Goal: Task Accomplishment & Management: Manage account settings

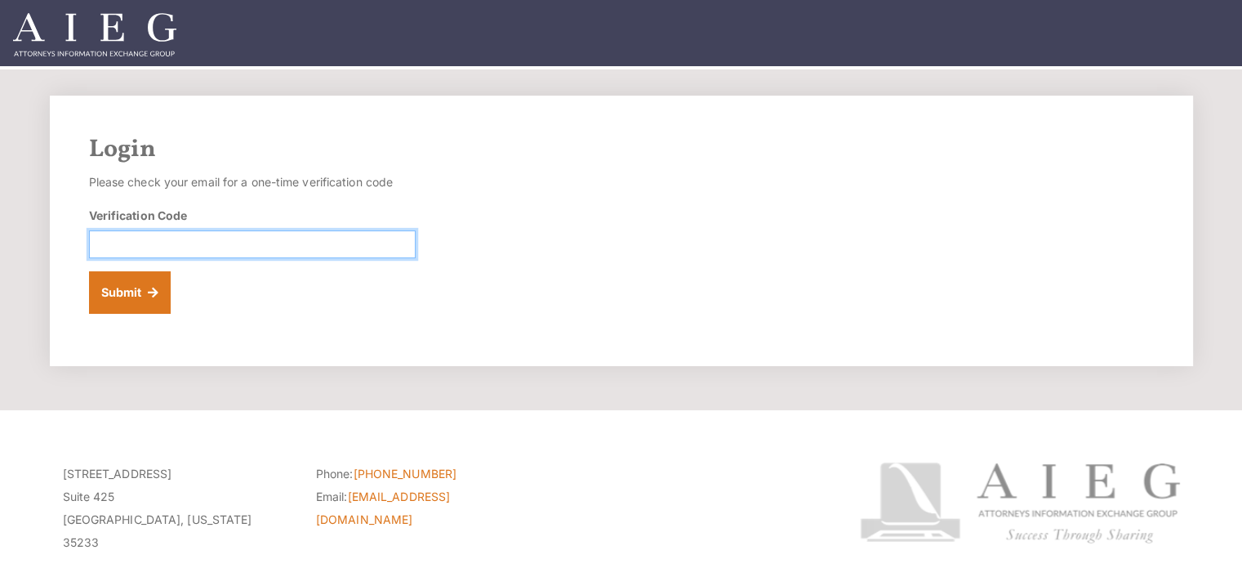
click at [361, 241] on input "Verification Code" at bounding box center [252, 244] width 327 height 28
paste input "652410"
type input "652410"
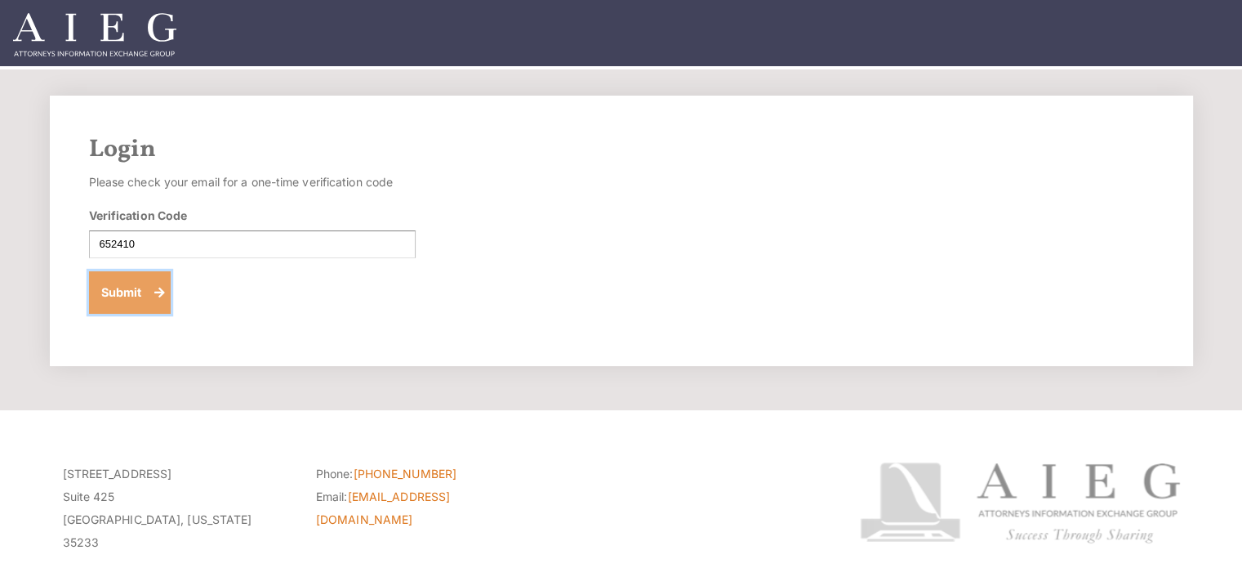
click at [107, 308] on button "Submit" at bounding box center [130, 292] width 82 height 42
drag, startPoint x: 427, startPoint y: 218, endPoint x: 365, endPoint y: 249, distance: 69.4
click at [365, 249] on div "Login Please check your email for a one-time verification code Verification Cod…" at bounding box center [622, 231] width 1144 height 270
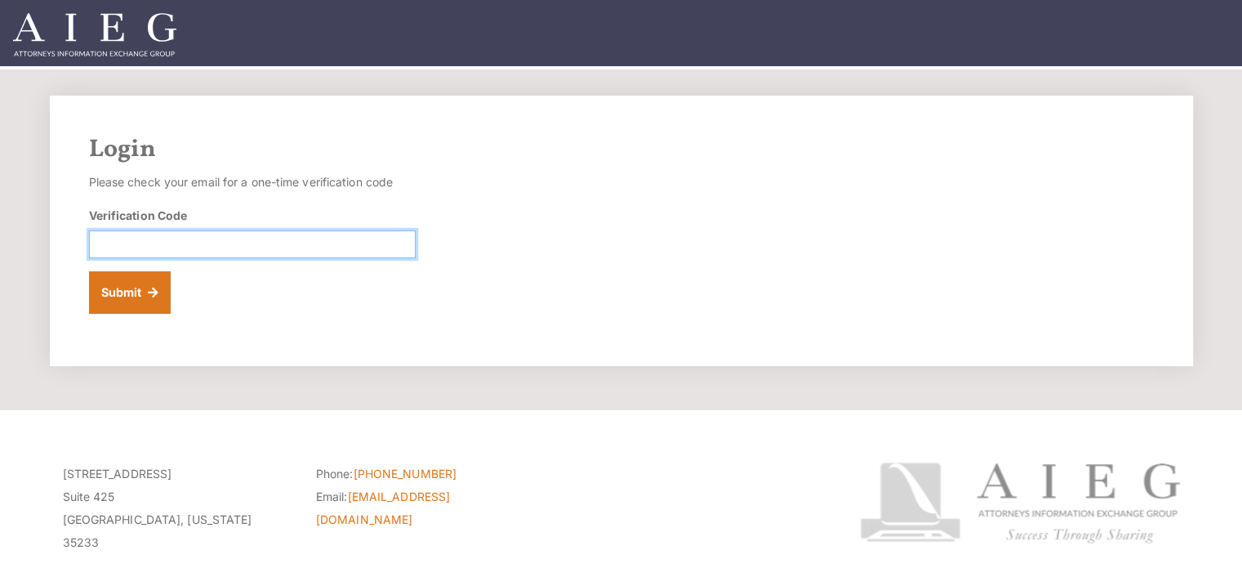
click at [365, 249] on input "Verification Code" at bounding box center [252, 244] width 327 height 28
click at [299, 234] on input "Verification Code" at bounding box center [252, 244] width 327 height 28
paste input "001284"
type input "001284"
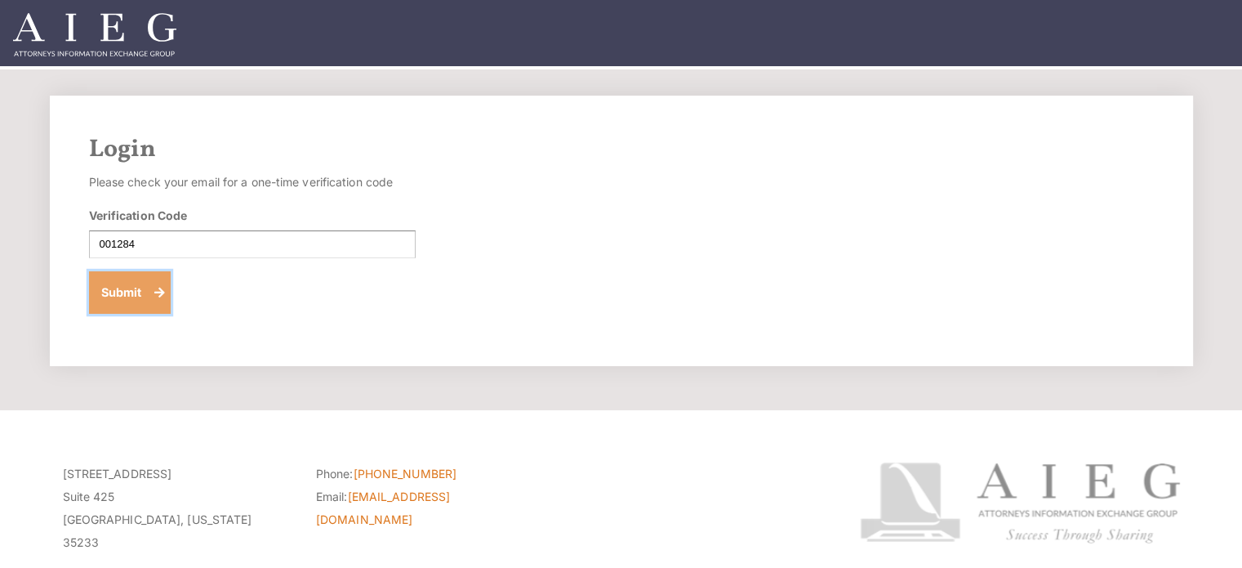
click at [102, 281] on button "Submit" at bounding box center [130, 292] width 82 height 42
